Goal: Contribute content: Add original content to the website for others to see

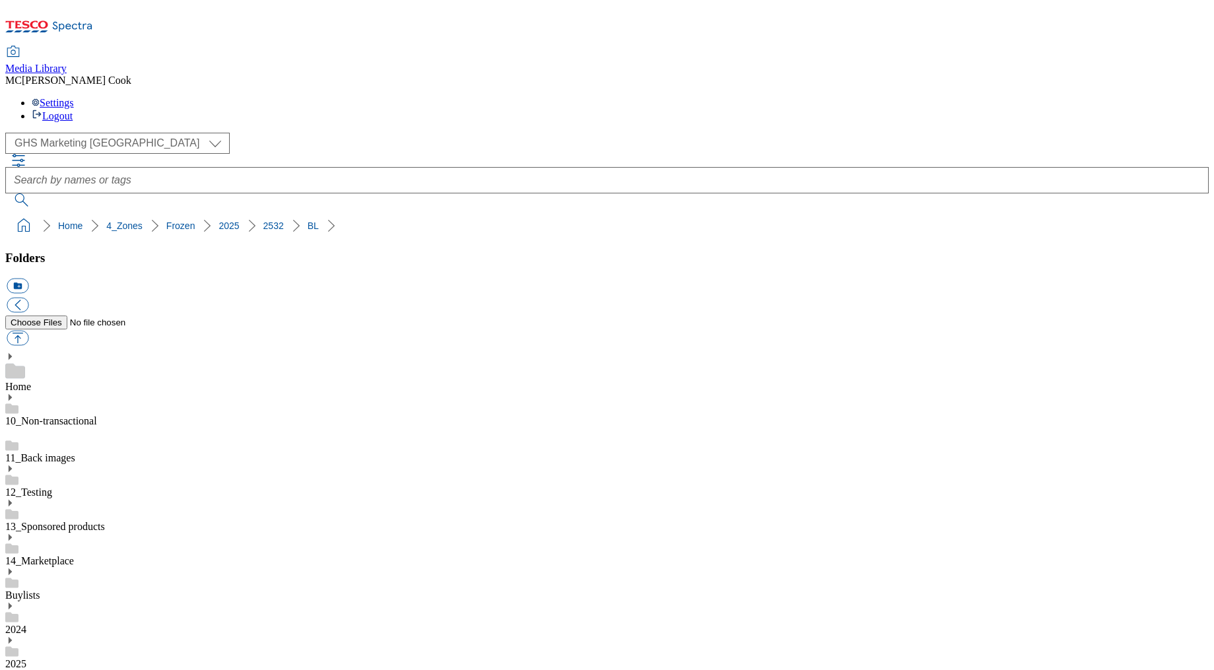
select select "flare-ghs-mktg"
click at [89, 17] on icon at bounding box center [49, 31] width 88 height 28
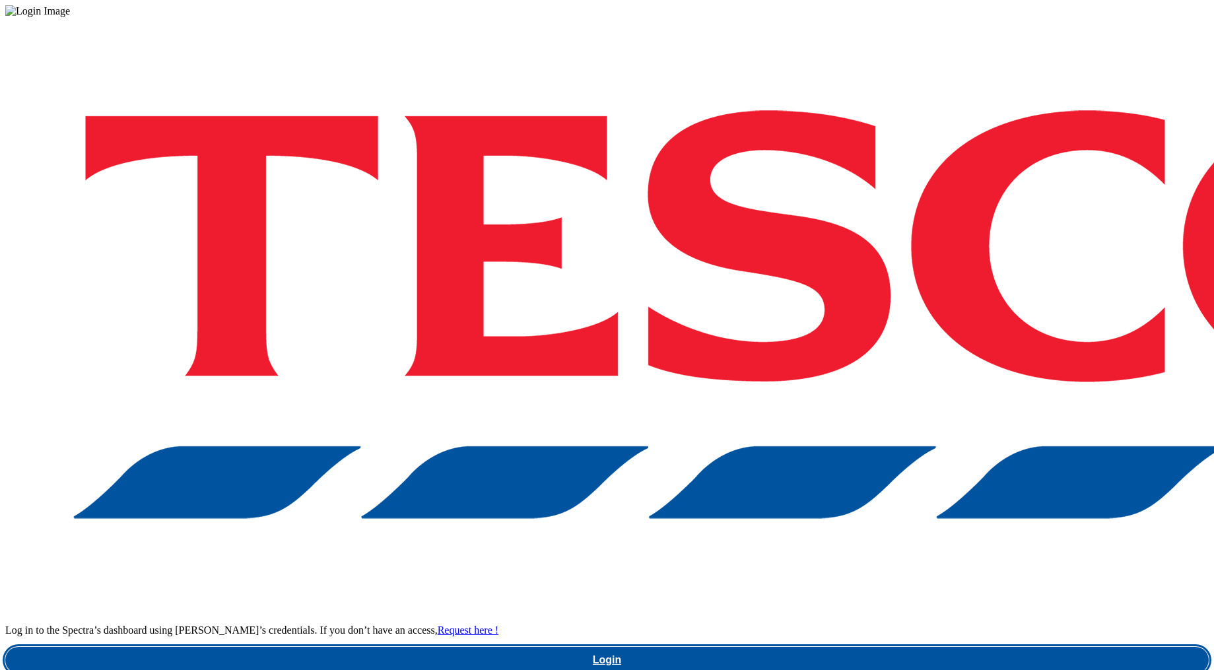
click at [855, 647] on link "Login" at bounding box center [607, 660] width 1204 height 26
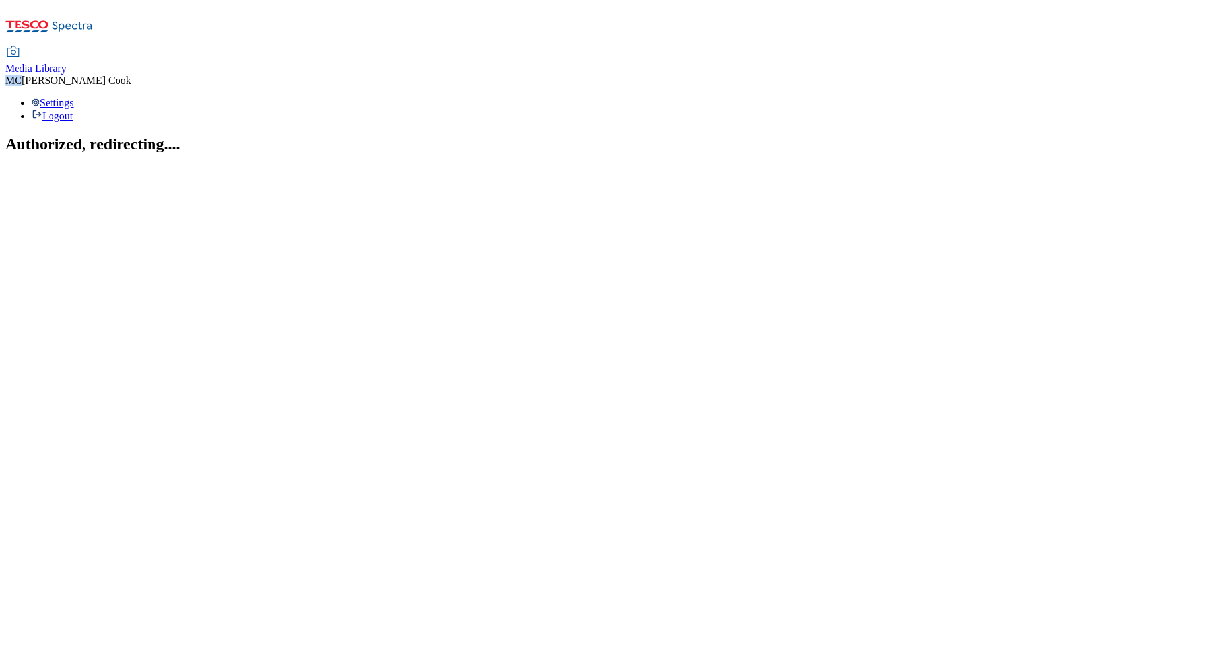
click at [946, 47] on div "Media Library MC Matthew Cook Settings Logout" at bounding box center [607, 84] width 1204 height 75
click at [67, 63] on span "Media Library" at bounding box center [35, 68] width 61 height 11
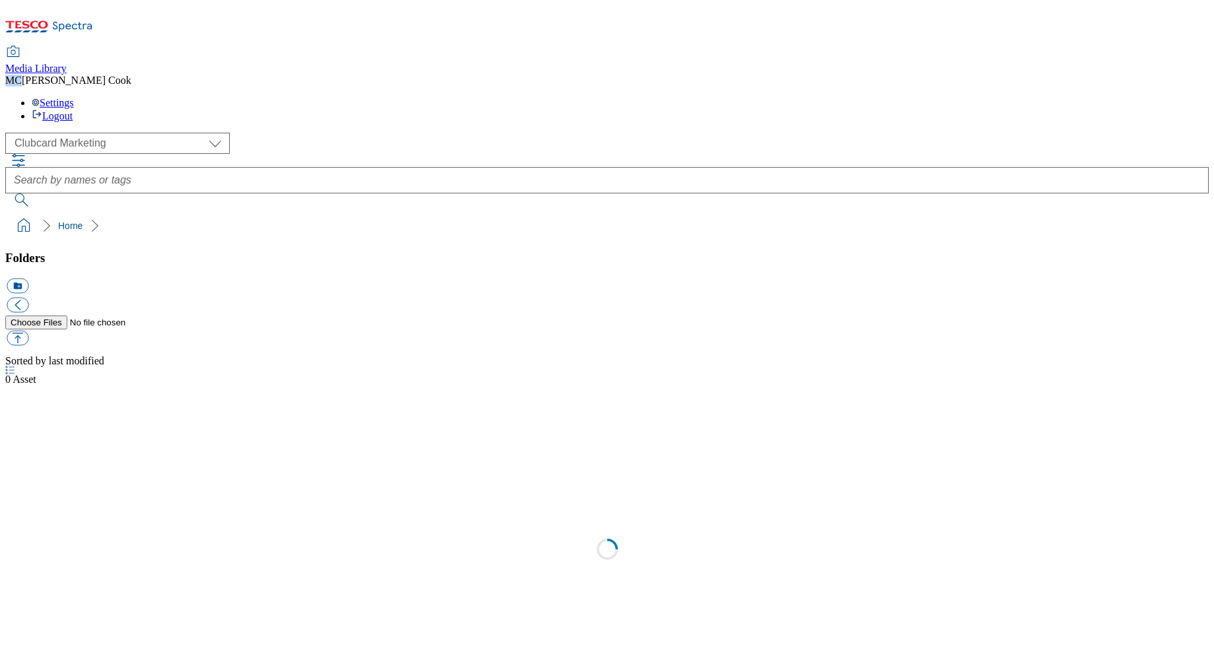
scroll to position [1, 0]
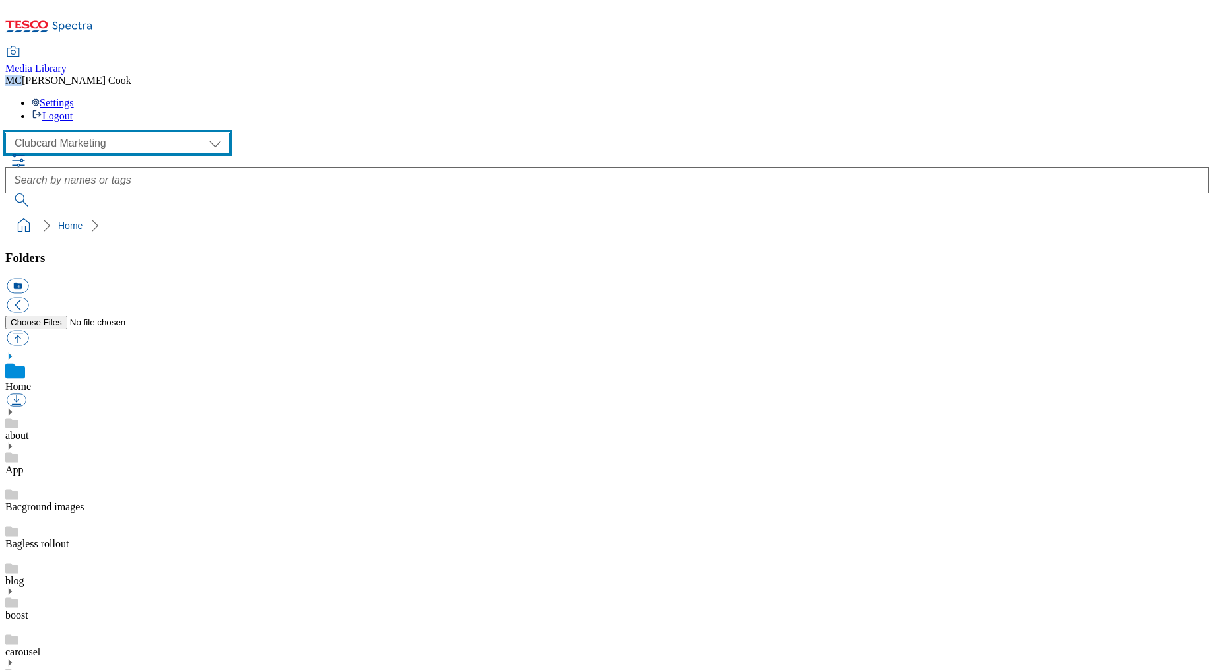
click at [92, 133] on select "Clubcard Marketing Dotcom UK Emails GHS Marketing UK GHS Product UK GHS ROI" at bounding box center [117, 143] width 225 height 21
click at [9, 133] on select "Clubcard Marketing Dotcom UK Emails GHS Marketing UK GHS Product UK GHS ROI" at bounding box center [117, 143] width 225 height 21
click at [77, 133] on select "Clubcard Marketing Dotcom UK Emails GHS Marketing UK GHS Product UK GHS ROI" at bounding box center [117, 143] width 225 height 21
select select "flare-ghs-roi"
click at [9, 133] on select "Clubcard Marketing Dotcom UK Emails GHS Marketing UK GHS Product UK GHS ROI" at bounding box center [117, 143] width 225 height 21
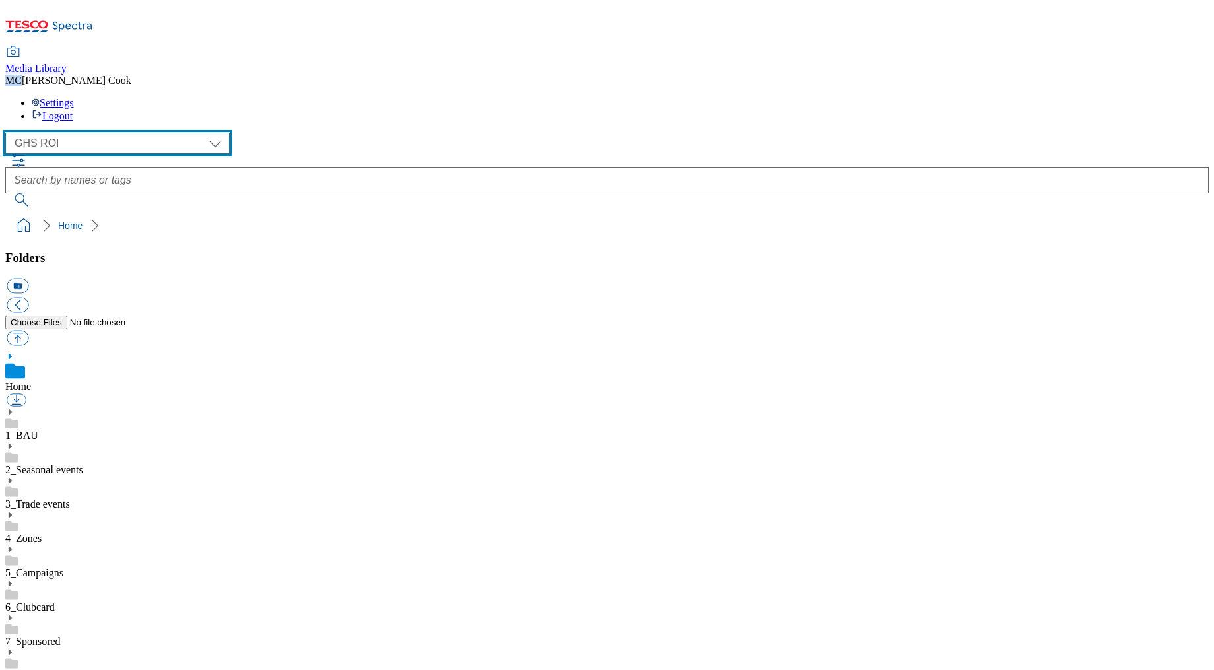
scroll to position [409, 0]
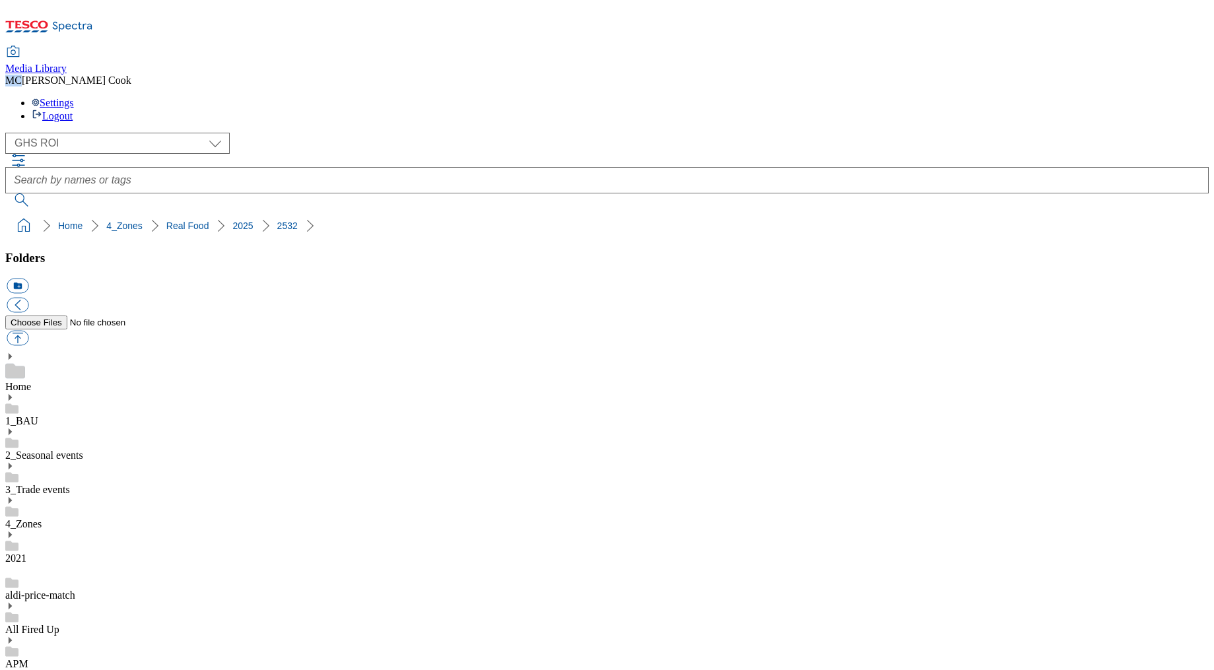
scroll to position [863, 0]
click at [28, 331] on button "button" at bounding box center [18, 338] width 22 height 15
type input "C:\fakepath\2531-GHS-ROI-BLH-recipe-burrata.jpg"
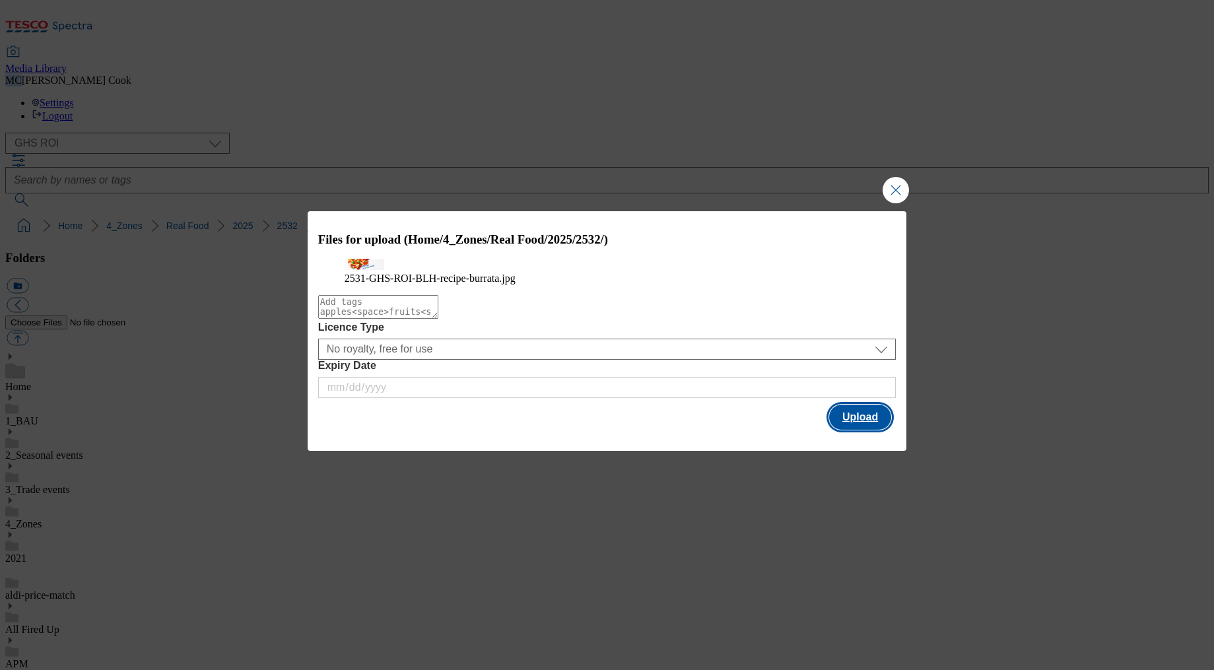
click at [849, 430] on button "Upload" at bounding box center [860, 417] width 62 height 25
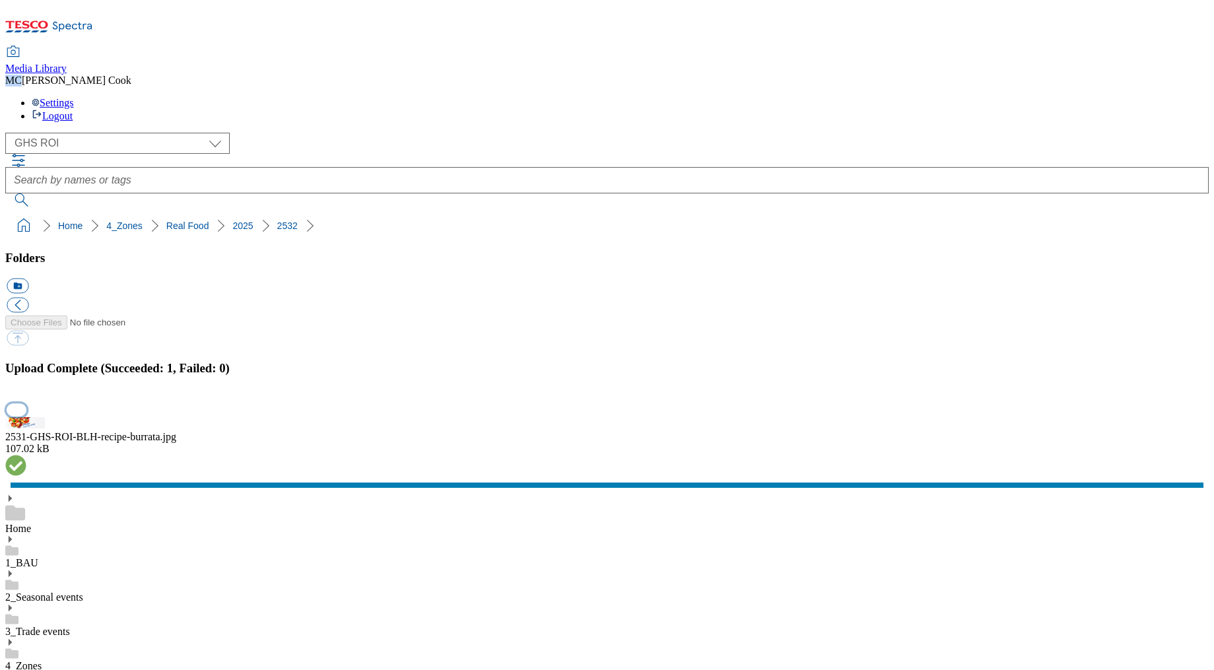
click at [26, 403] on button "button" at bounding box center [17, 409] width 20 height 13
